Goal: Information Seeking & Learning: Learn about a topic

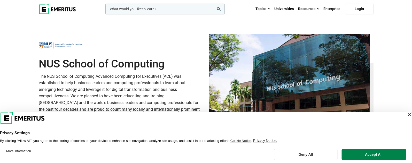
scroll to position [26, 0]
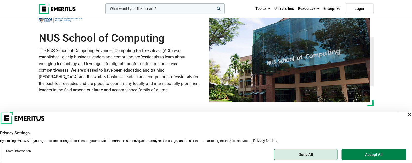
click at [323, 131] on button "Deny All" at bounding box center [306, 154] width 64 height 11
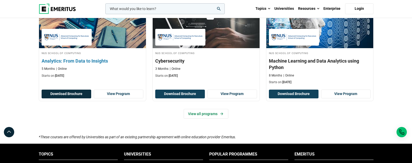
scroll to position [387, 0]
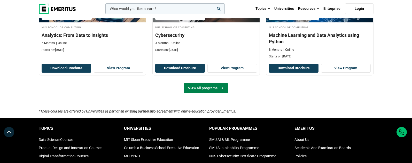
click at [200, 90] on link "View all programs" at bounding box center [206, 88] width 45 height 10
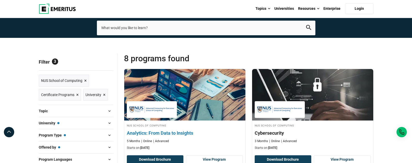
scroll to position [77, 0]
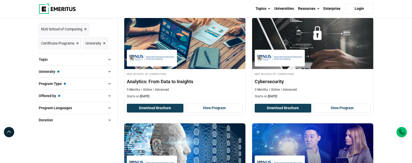
click at [107, 62] on span at bounding box center [110, 60] width 8 height 8
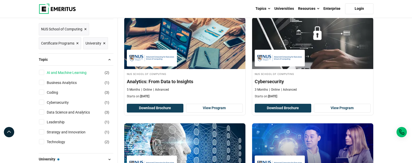
click at [76, 72] on link "AI and Machine Learning" at bounding box center [72, 73] width 50 height 6
checkbox input "true"
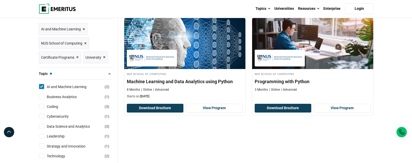
scroll to position [103, 0]
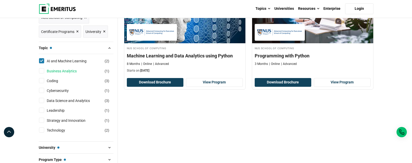
click at [69, 73] on link "Business Analytics" at bounding box center [67, 71] width 40 height 6
checkbox input "true"
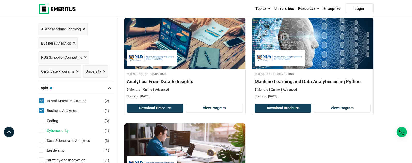
scroll to position [129, 0]
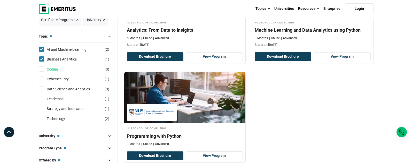
click at [48, 72] on link "Coding" at bounding box center [58, 70] width 22 height 6
checkbox input "true"
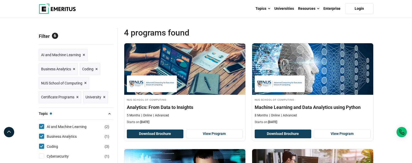
scroll to position [155, 0]
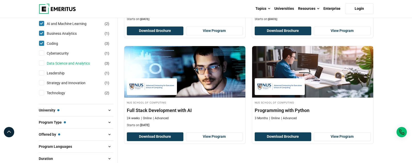
click at [87, 65] on link "Data Science and Analytics" at bounding box center [73, 64] width 53 height 6
checkbox input "true"
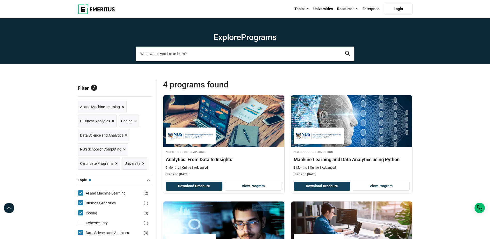
click at [248, 52] on input "search-page" at bounding box center [245, 53] width 218 height 14
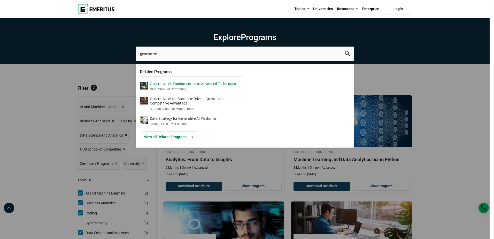
click at [202, 85] on p "Generative AI: Fundamentals to Advanced Techniques" at bounding box center [193, 84] width 86 height 4
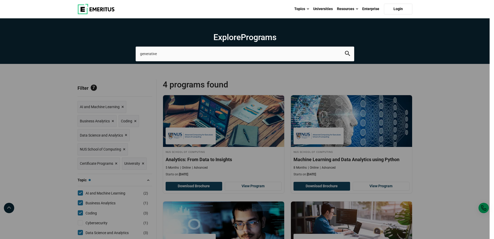
click at [136, 46] on div "generative Related Programs Generative AI: Fundamentals to Advanced Techniques …" at bounding box center [245, 53] width 218 height 14
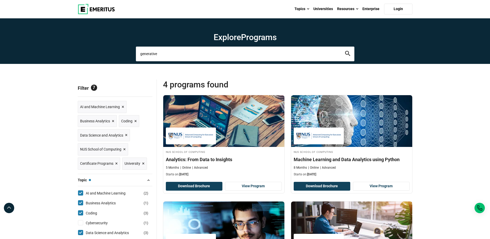
click at [170, 53] on input "generative" at bounding box center [245, 53] width 218 height 14
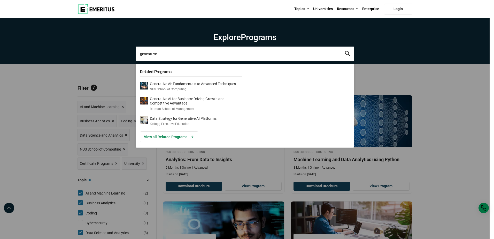
drag, startPoint x: 171, startPoint y: 54, endPoint x: 96, endPoint y: 48, distance: 75.1
click at [136, 48] on div "generative Related Programs Generative AI: Fundamentals to Advanced Techniques …" at bounding box center [245, 53] width 218 height 14
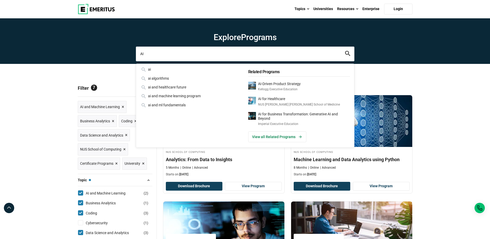
type input "A"
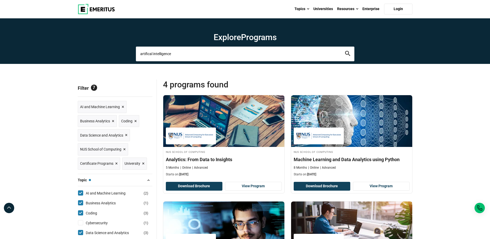
type input "artifical intelligence"
click at [345, 51] on button "search" at bounding box center [347, 54] width 5 height 6
